Goal: Browse casually

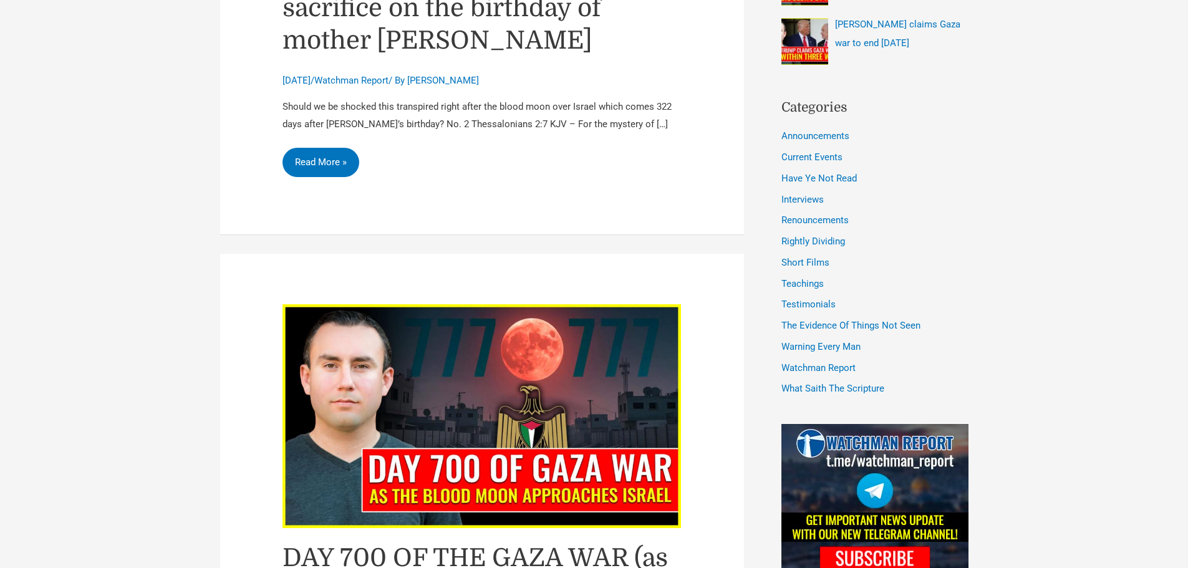
scroll to position [749, 0]
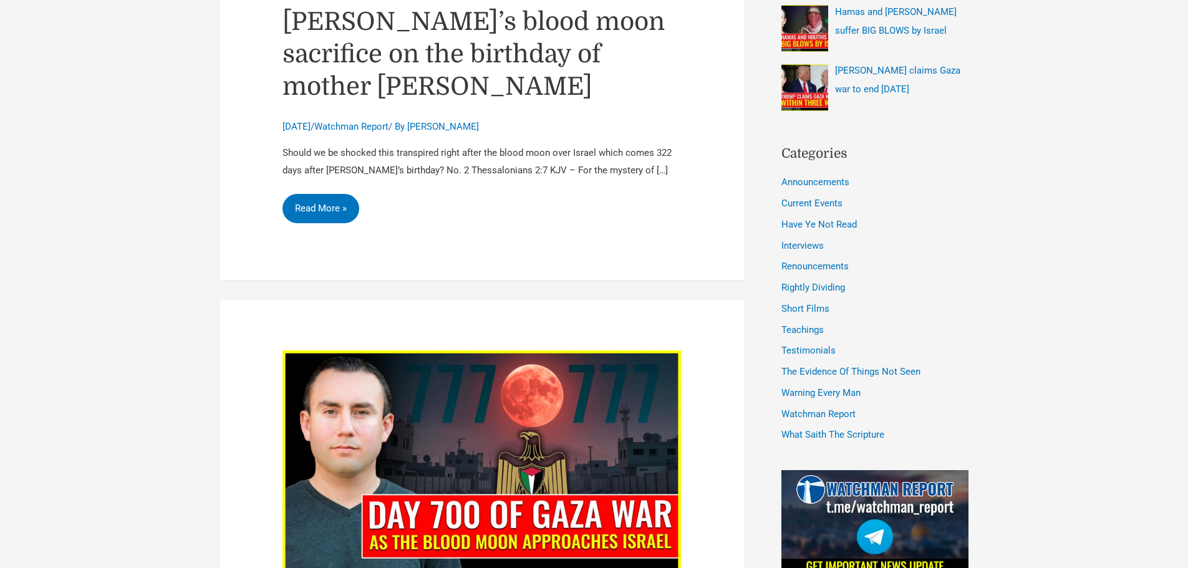
scroll to position [0, 0]
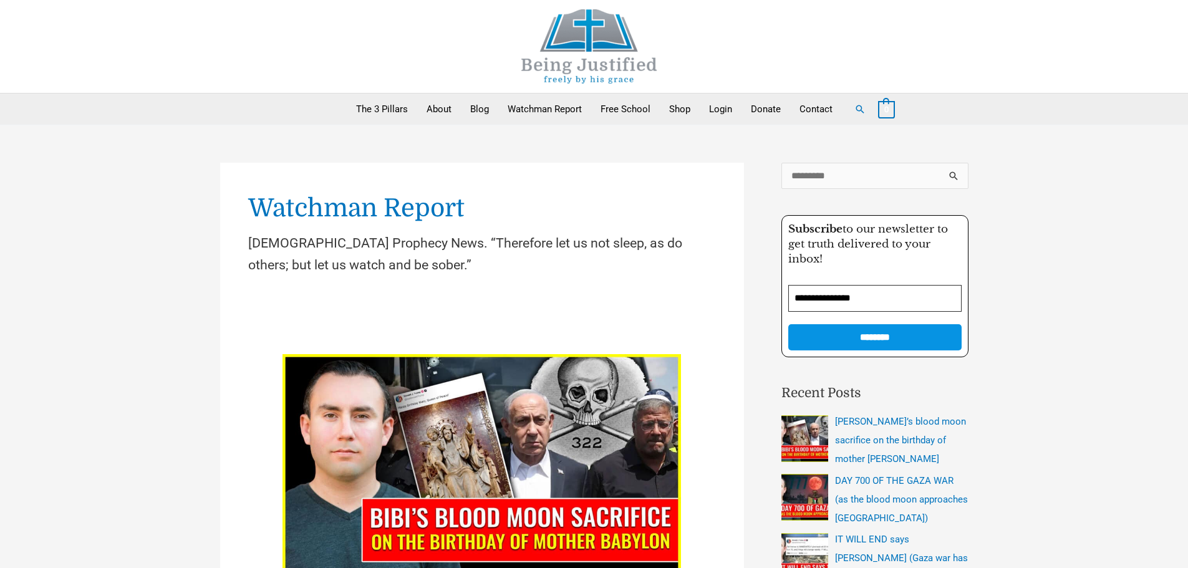
click at [586, 61] on img at bounding box center [589, 46] width 187 height 74
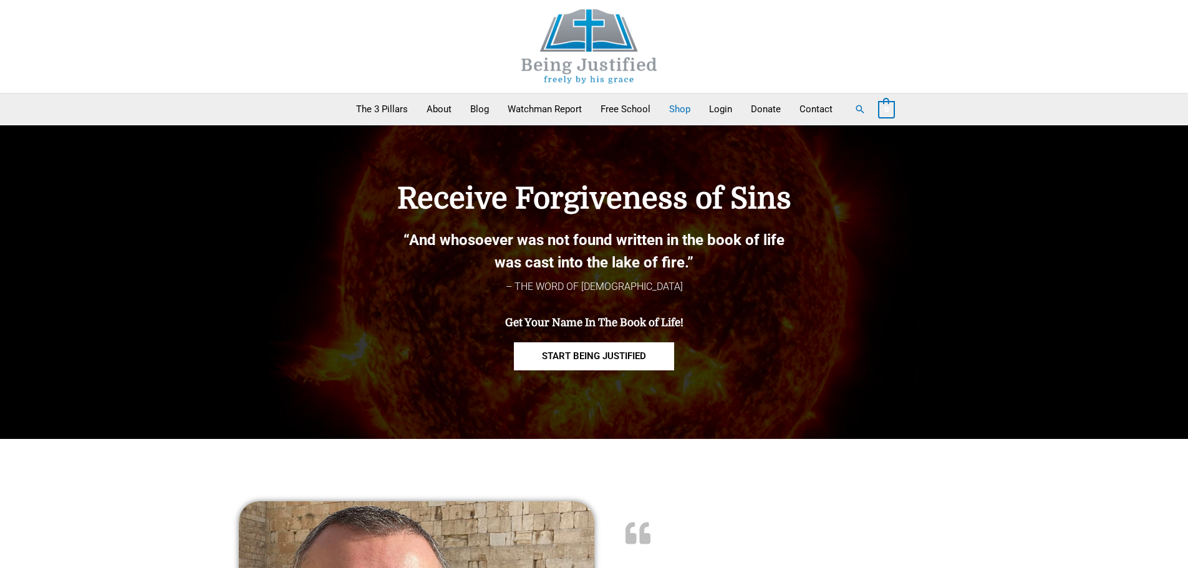
click at [684, 107] on link "Shop" at bounding box center [680, 109] width 40 height 31
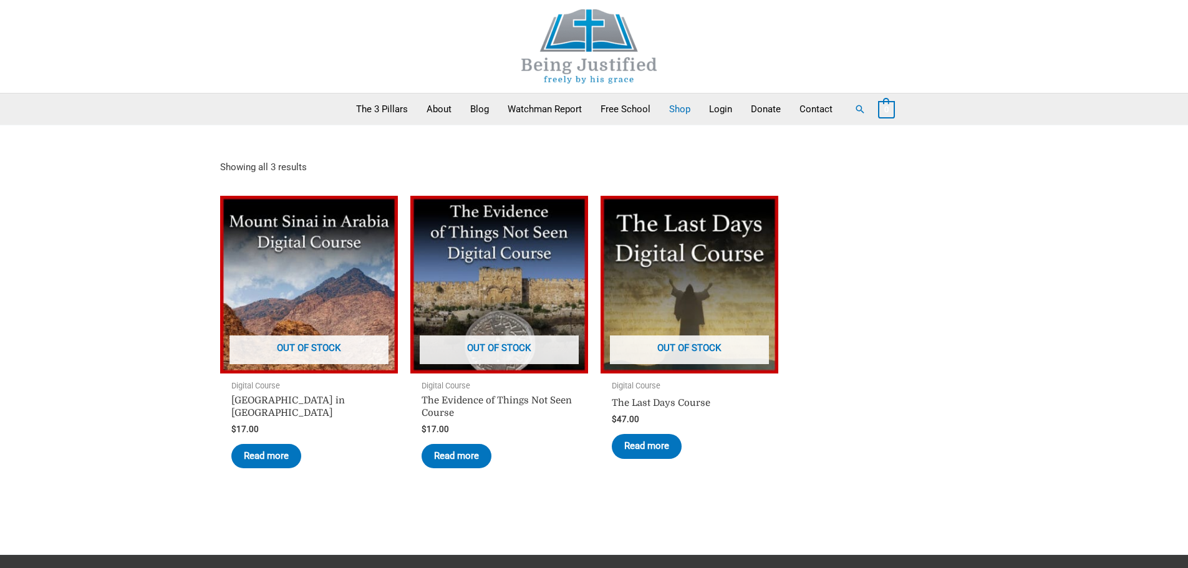
click at [581, 45] on img at bounding box center [589, 46] width 187 height 74
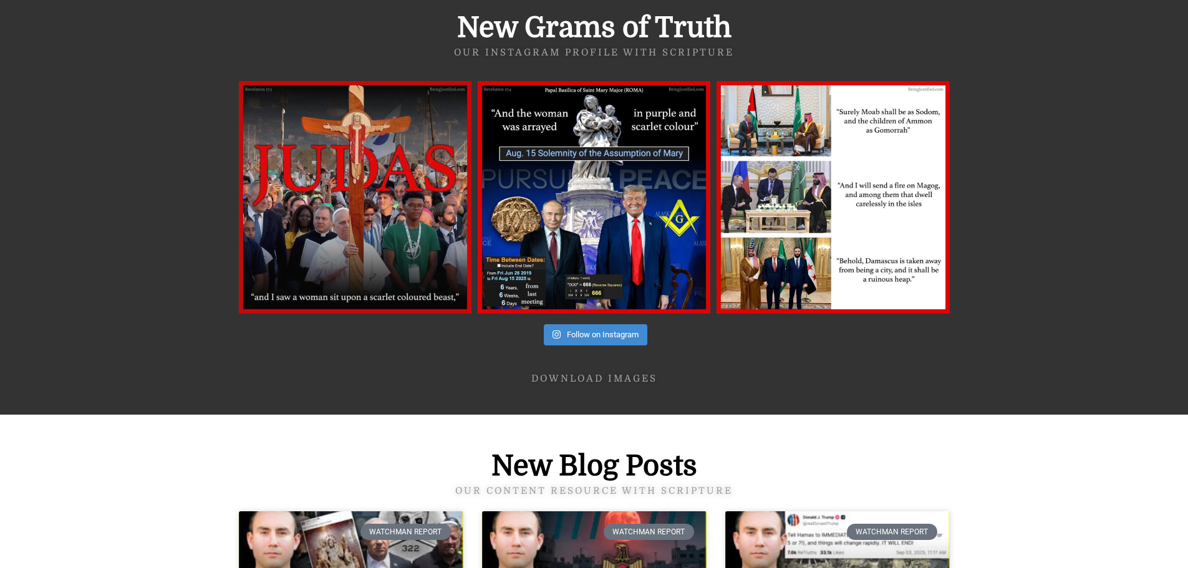
scroll to position [4242, 0]
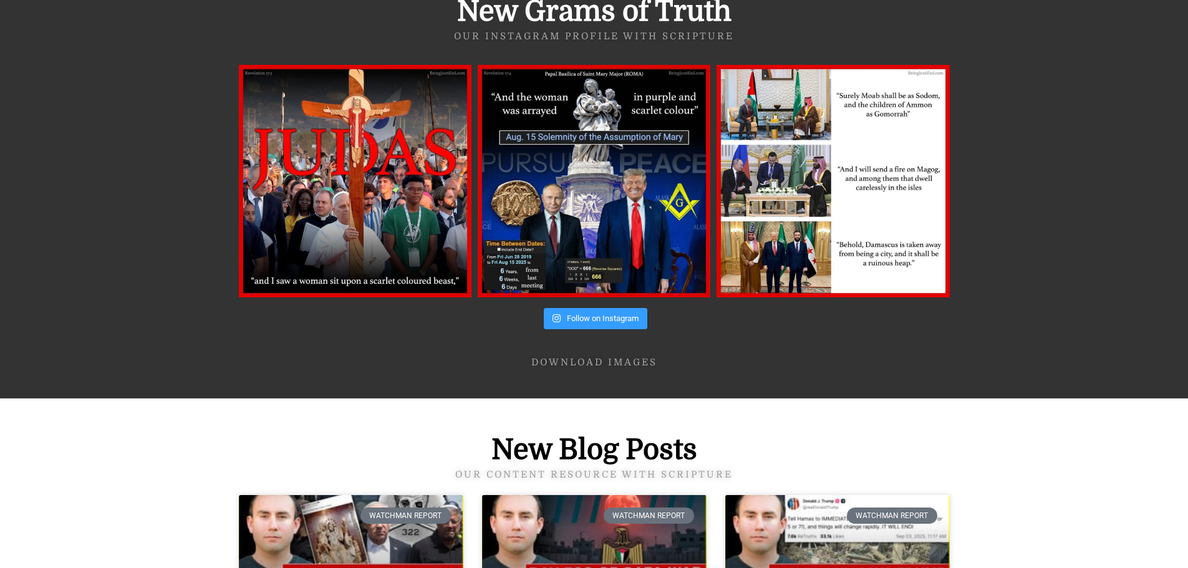
click at [594, 314] on span "Follow on Instagram" at bounding box center [603, 318] width 72 height 9
